Goal: Information Seeking & Learning: Learn about a topic

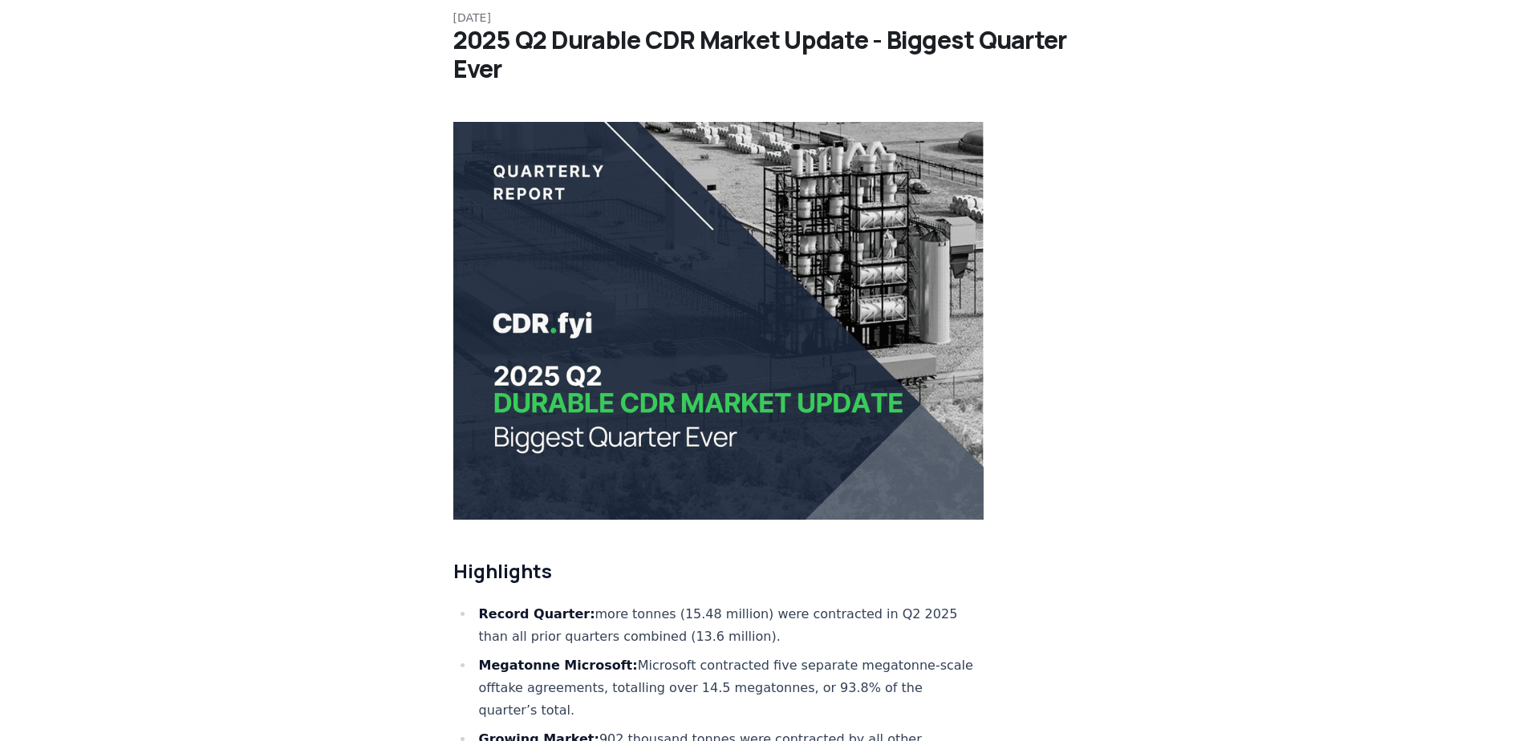
click at [764, 363] on img at bounding box center [718, 321] width 531 height 398
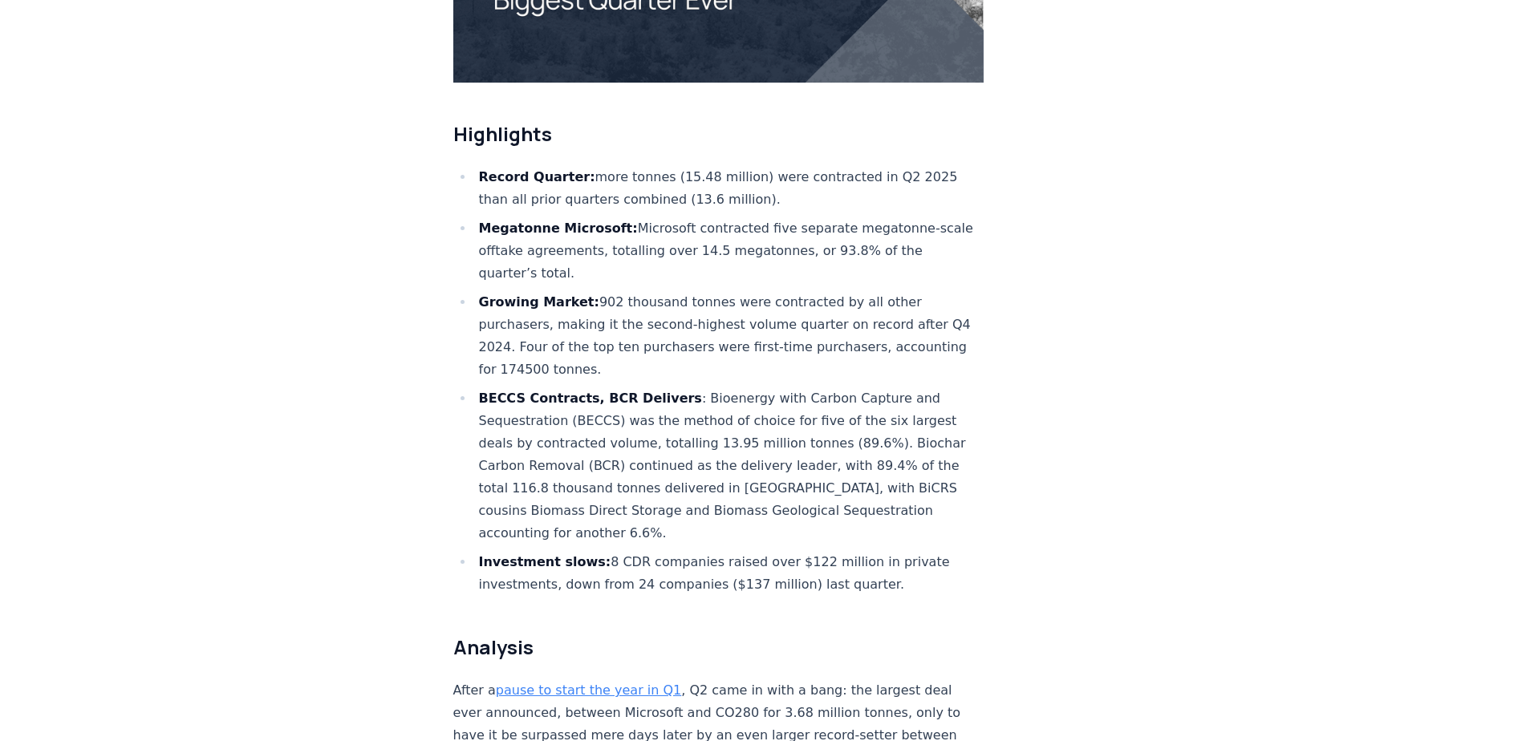
scroll to position [481, 0]
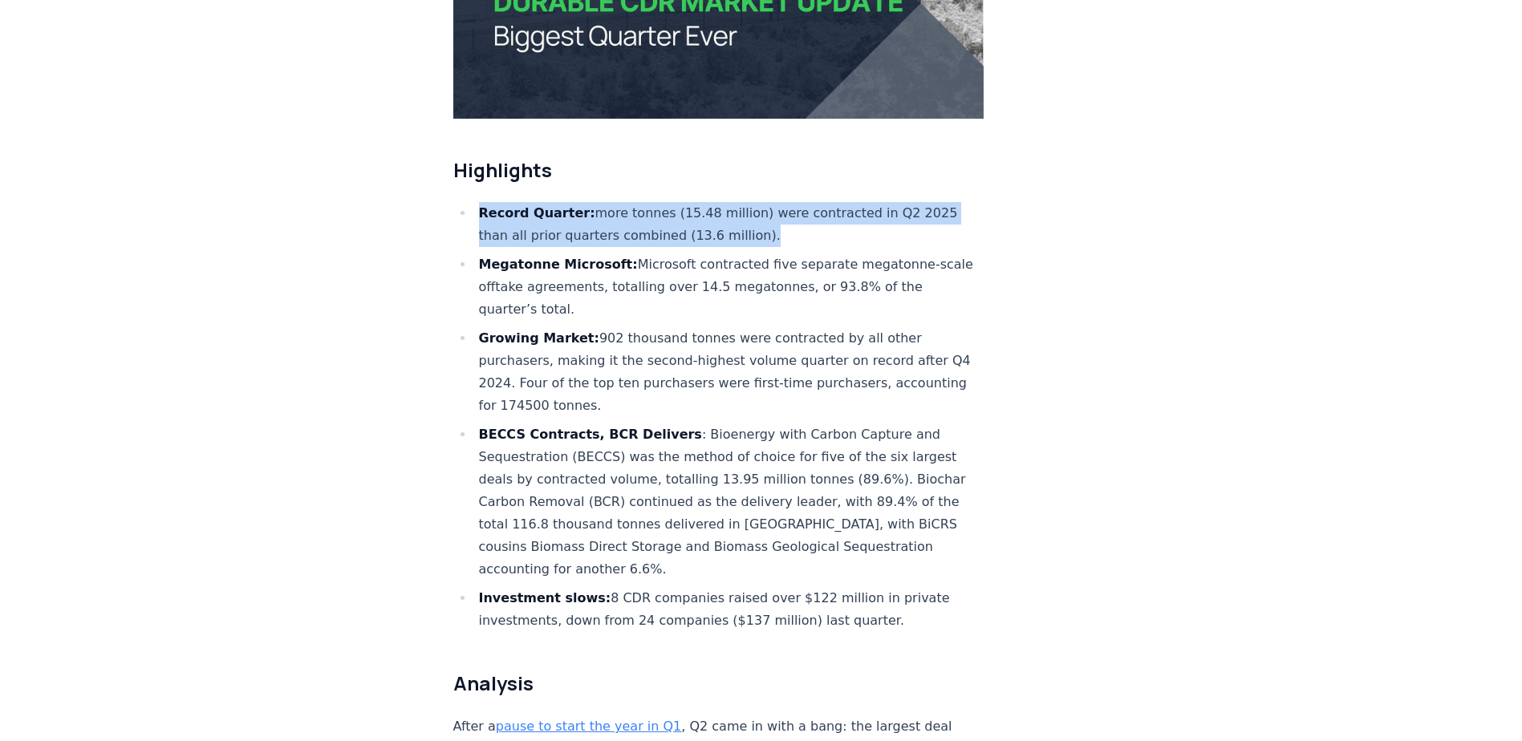
drag, startPoint x: 478, startPoint y: 162, endPoint x: 768, endPoint y: 183, distance: 290.4
click at [768, 202] on li "Record Quarter: more tonnes (15.48 million) were contracted in Q2 2025 than all…" at bounding box center [729, 224] width 510 height 45
drag, startPoint x: 768, startPoint y: 183, endPoint x: 697, endPoint y: 181, distance: 70.6
click at [697, 202] on li "Record Quarter: more tonnes (15.48 million) were contracted in Q2 2025 than all…" at bounding box center [729, 224] width 510 height 45
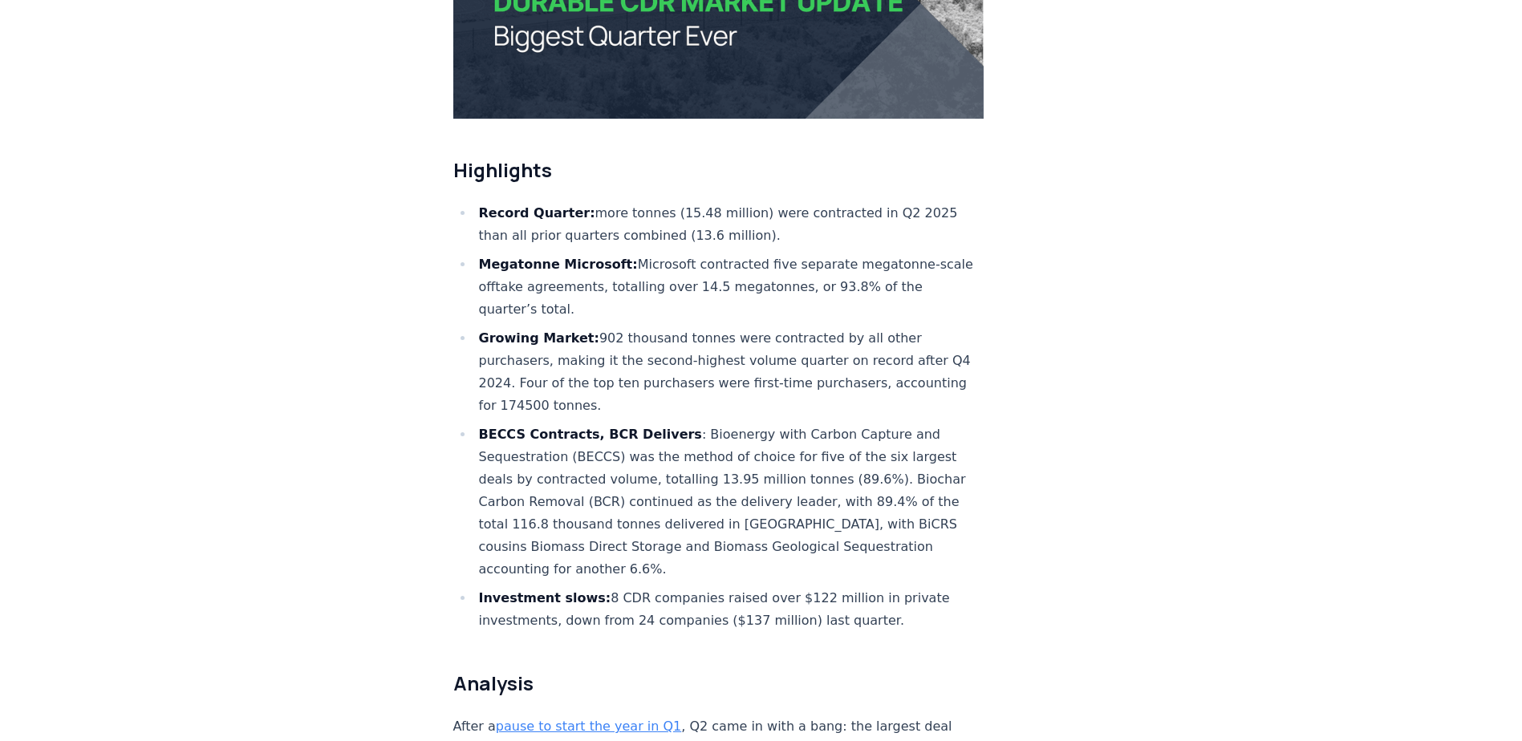
click at [587, 202] on li "Record Quarter: more tonnes (15.48 million) were contracted in Q2 2025 than all…" at bounding box center [729, 224] width 510 height 45
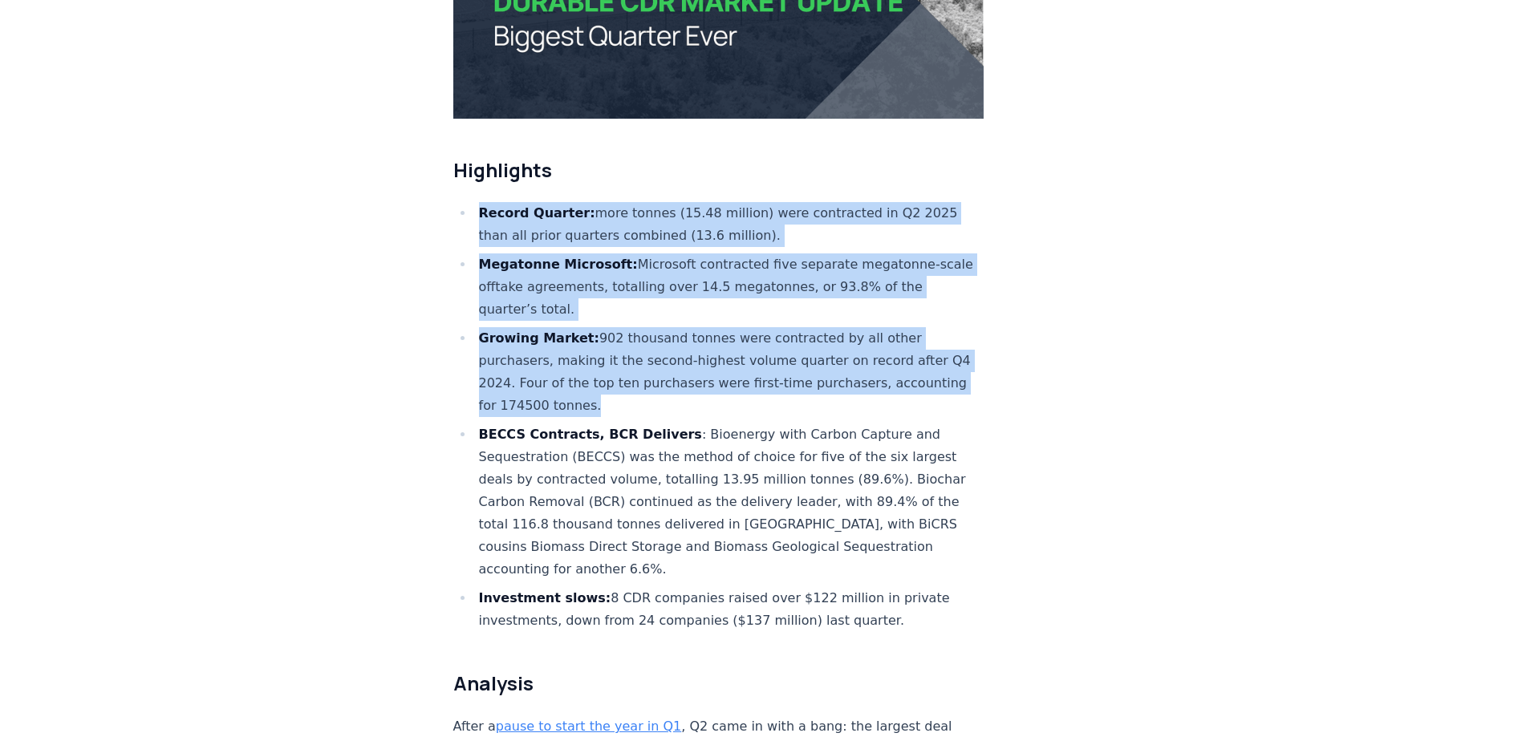
drag, startPoint x: 480, startPoint y: 159, endPoint x: 675, endPoint y: 349, distance: 272.9
click at [675, 349] on ul "Record Quarter: more tonnes (15.48 million) were contracted in Q2 2025 than all…" at bounding box center [718, 417] width 531 height 430
drag, startPoint x: 675, startPoint y: 349, endPoint x: 602, endPoint y: 334, distance: 75.4
copy ul "Record Quarter: more tonnes (15.48 million) were contracted in Q2 2025 than all…"
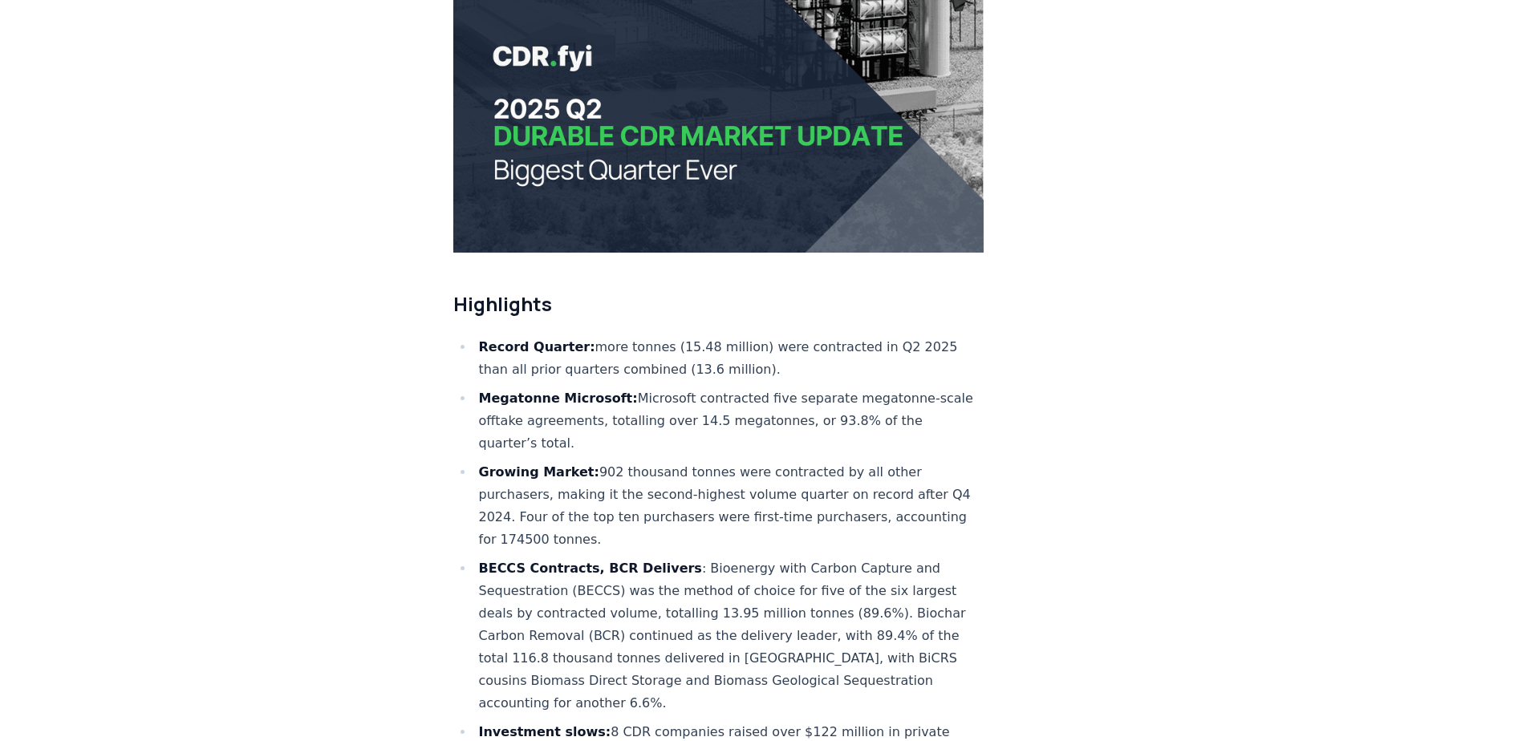
scroll to position [642, 0]
